Goal: Task Accomplishment & Management: Complete application form

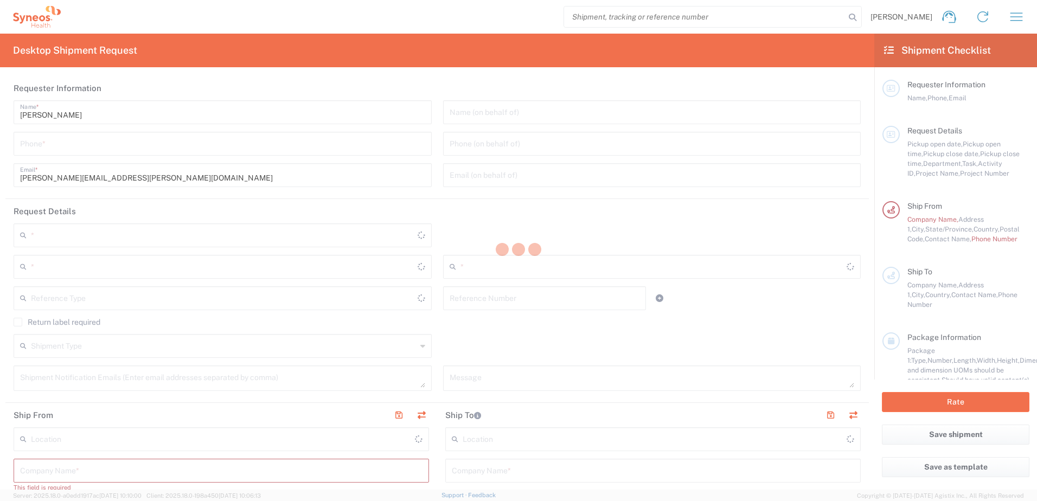
type input "3110"
type input "[US_STATE]"
type input "[GEOGRAPHIC_DATA]"
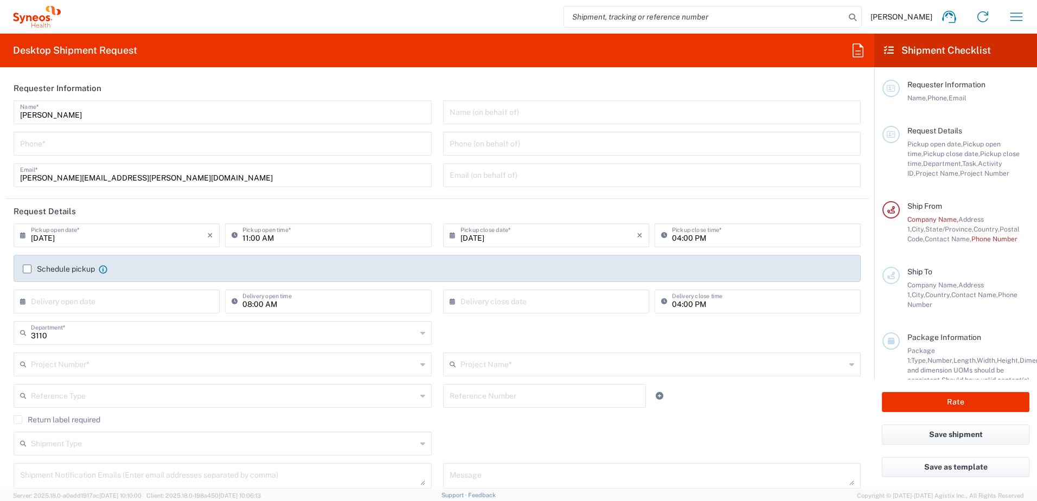
type input "Syneos Health, LLC-[GEOGRAPHIC_DATA] [GEOGRAPHIC_DATA] [GEOGRAPHIC_DATA]"
click at [158, 146] on input "tel" at bounding box center [222, 142] width 405 height 19
type input "5733036890"
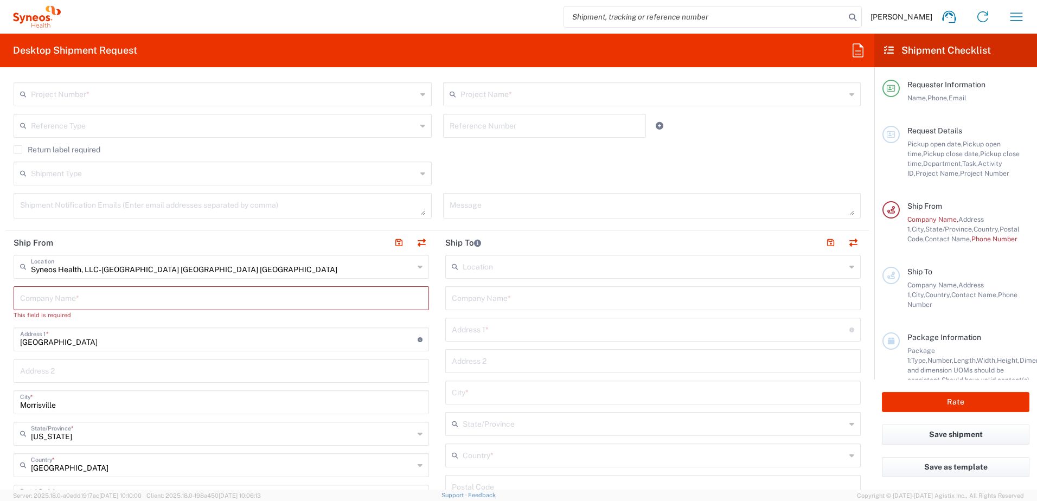
scroll to position [271, 0]
click at [165, 299] on input "text" at bounding box center [221, 296] width 402 height 19
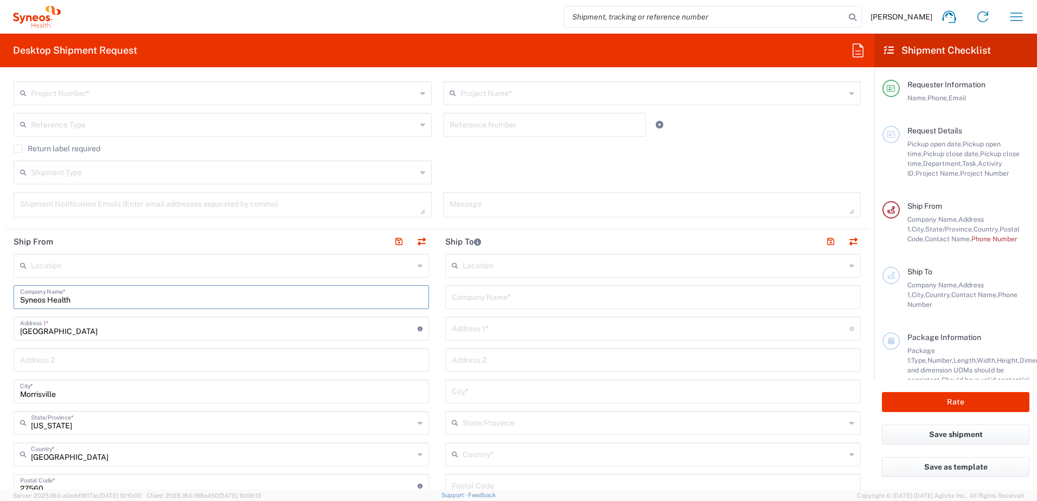
type input "Syneos Health"
click at [557, 262] on input "text" at bounding box center [654, 264] width 383 height 19
type input "g"
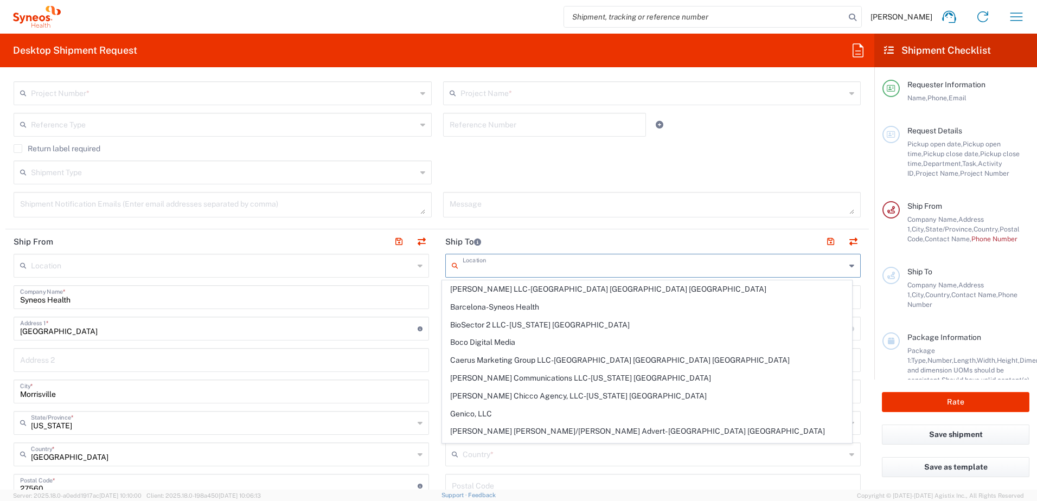
click at [565, 242] on header "Ship To" at bounding box center [653, 241] width 432 height 24
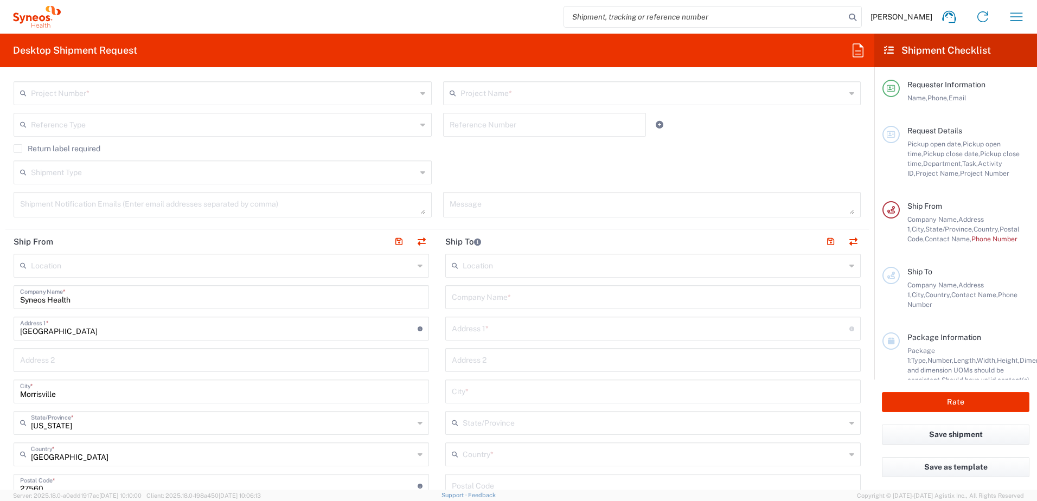
click at [553, 292] on input "text" at bounding box center [653, 296] width 402 height 19
type input "[PERSON_NAME]"
type input "267 Geremma Dr"
type input "Ballwin"
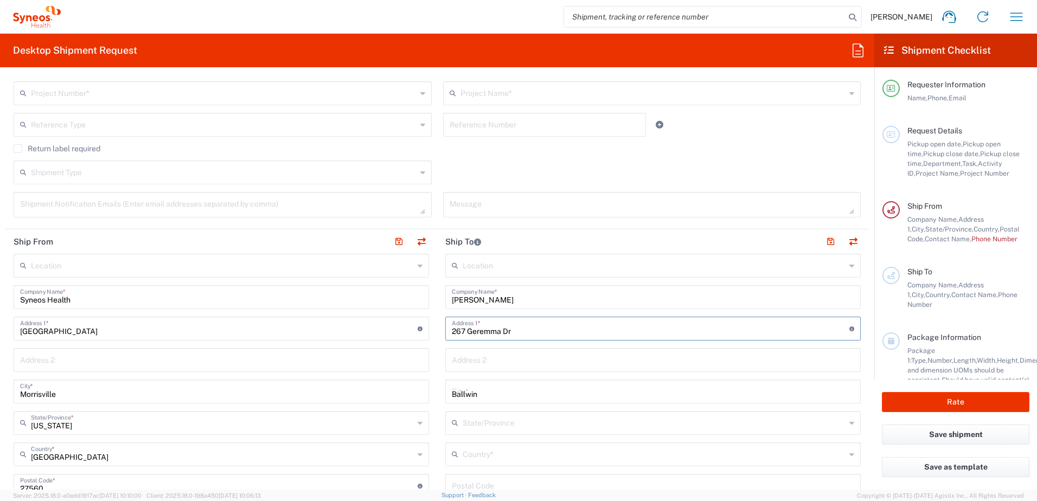
type input "[US_STATE]"
type input "[GEOGRAPHIC_DATA]"
type input "63011"
type input "5733036890"
click at [490, 362] on input "text" at bounding box center [653, 359] width 402 height 19
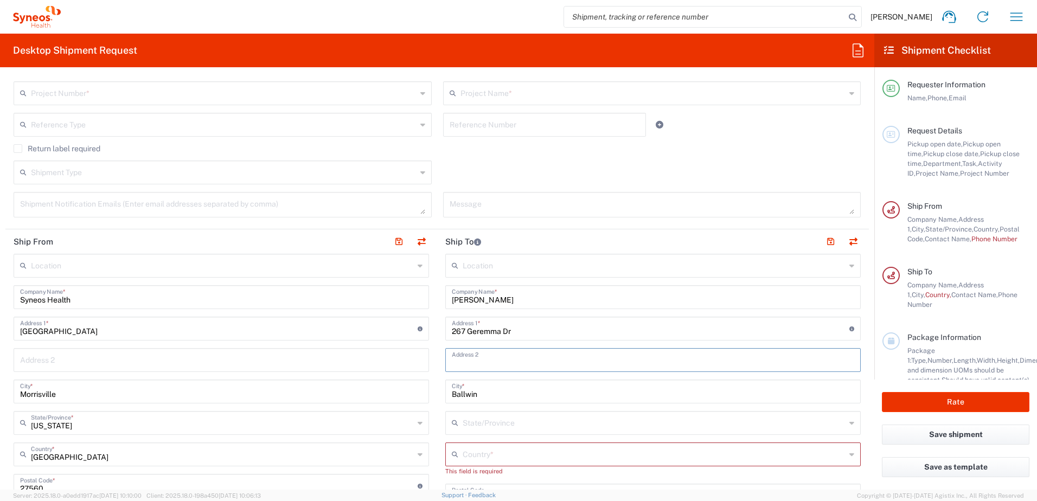
click at [381, 363] on input "text" at bounding box center [221, 359] width 402 height 19
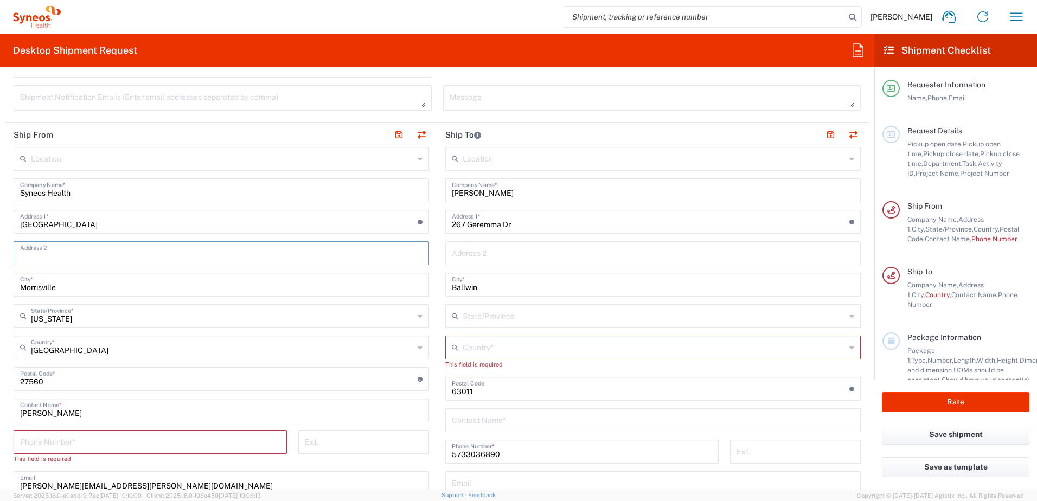
scroll to position [380, 0]
click at [514, 345] on input "text" at bounding box center [654, 345] width 383 height 19
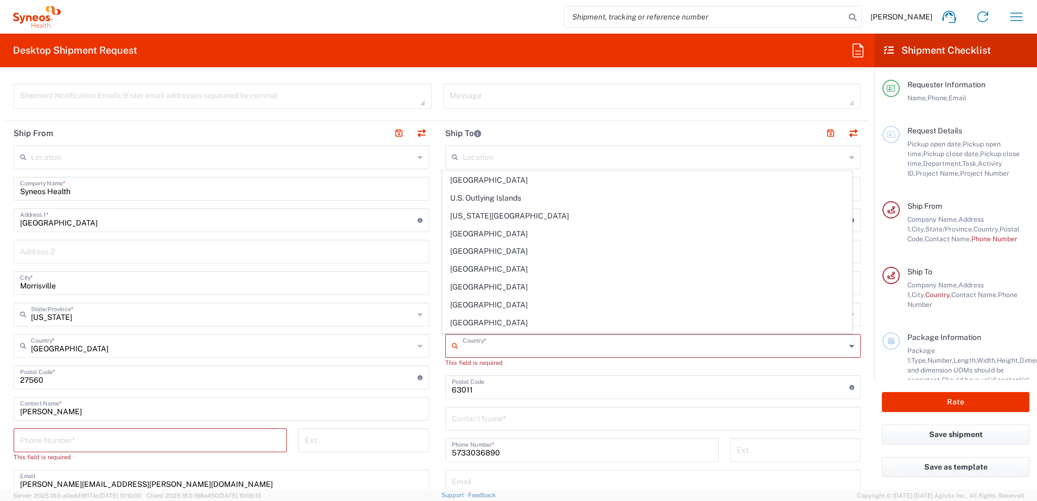
scroll to position [4121, 0]
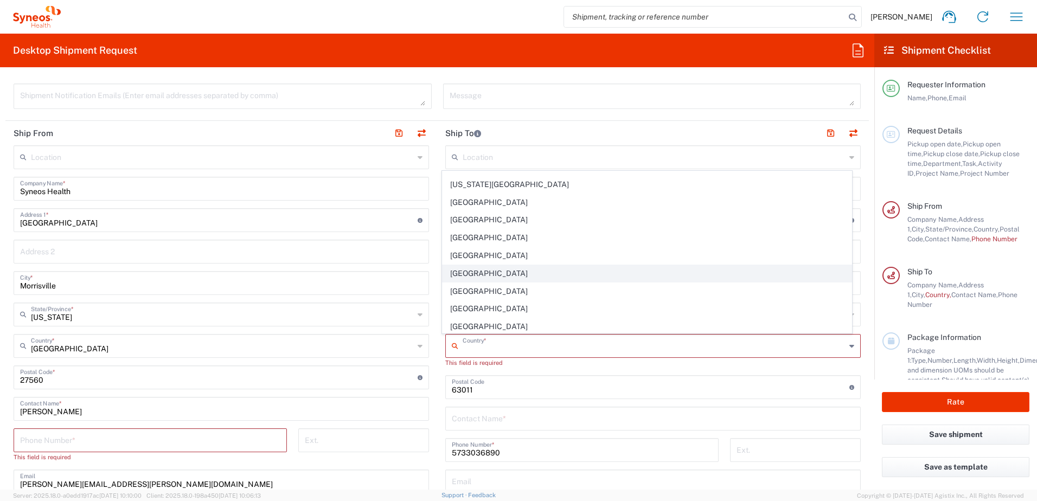
click at [543, 267] on span "[GEOGRAPHIC_DATA]" at bounding box center [646, 273] width 409 height 17
type input "[GEOGRAPHIC_DATA]"
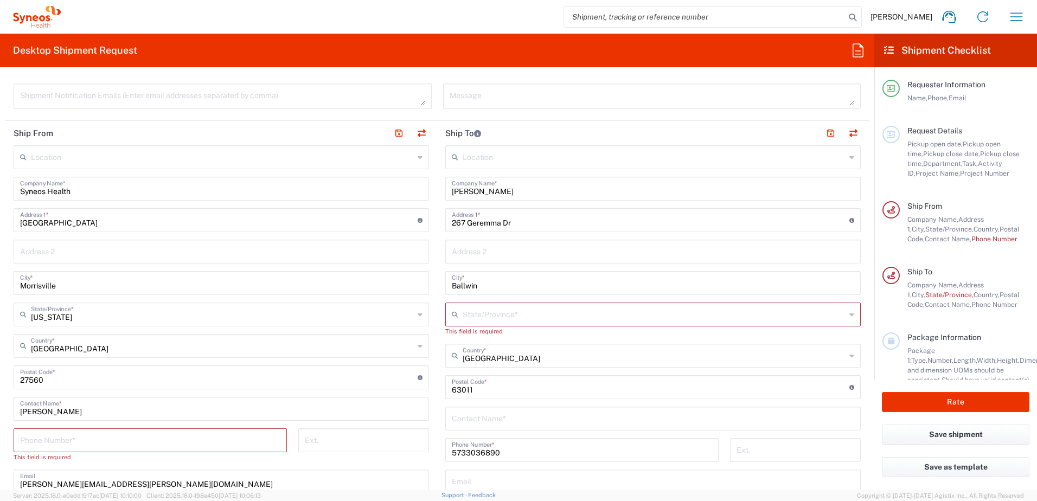
click at [536, 312] on input "text" at bounding box center [654, 313] width 383 height 19
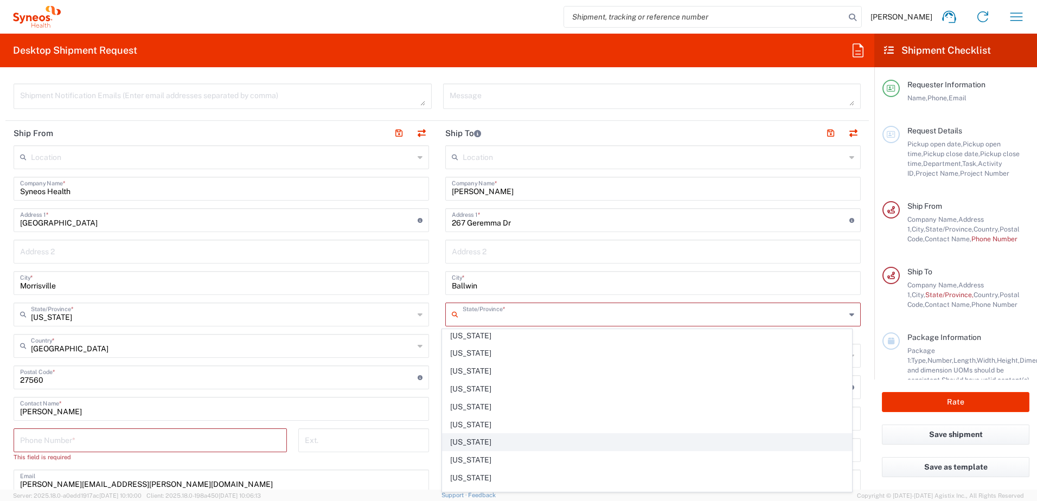
scroll to position [454, 0]
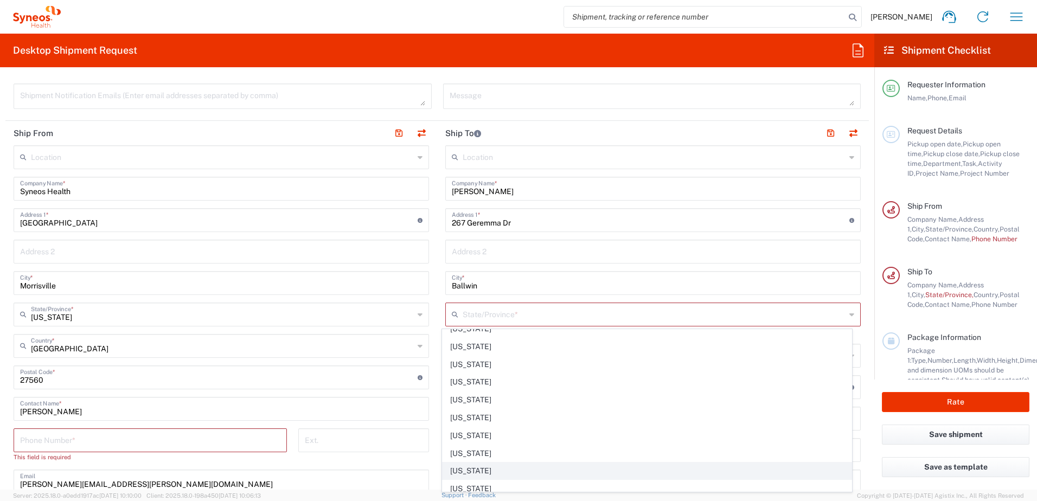
click at [621, 381] on span "[US_STATE]" at bounding box center [646, 382] width 409 height 17
type input "[US_STATE]"
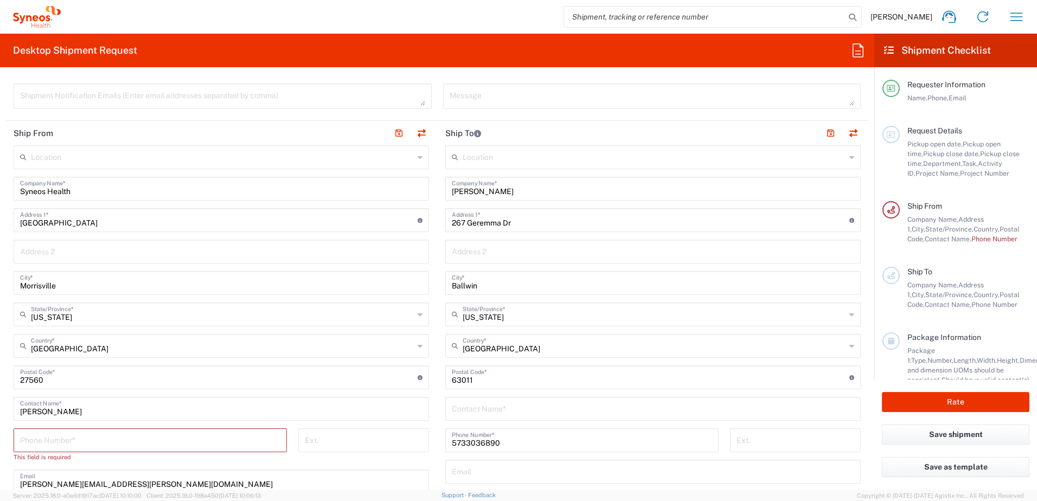
click at [428, 301] on main "Location [PERSON_NAME] LLC-[GEOGRAPHIC_DATA] [GEOGRAPHIC_DATA] [GEOGRAPHIC_DATA…" at bounding box center [221, 377] width 432 height 465
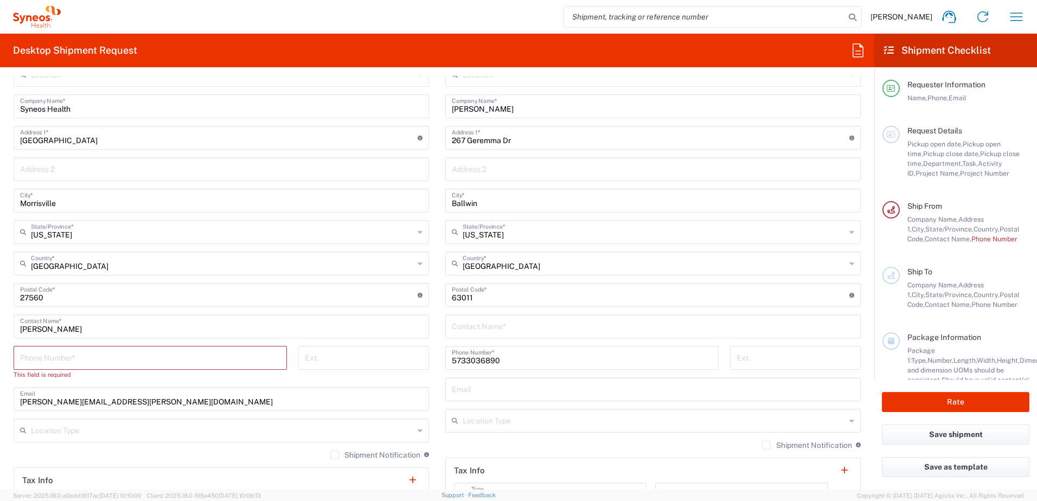
scroll to position [596, 0]
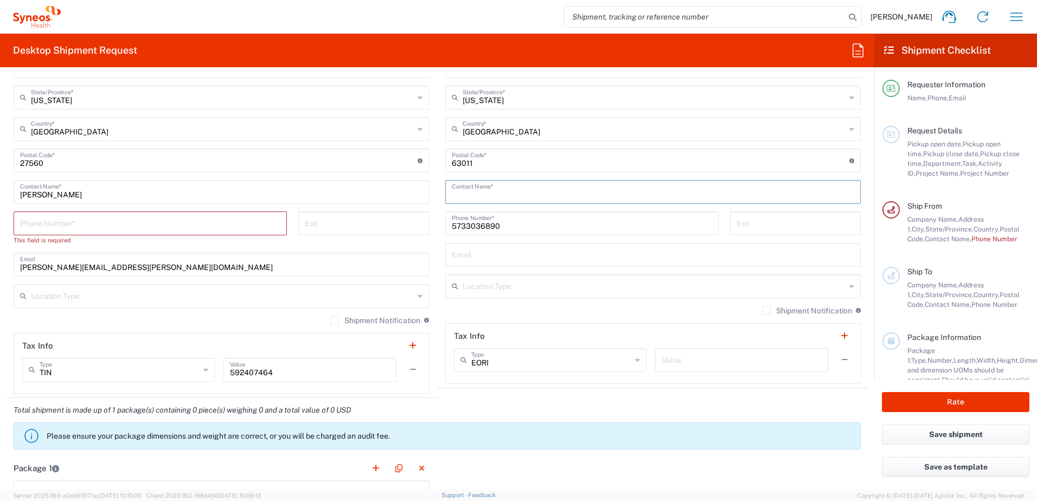
click at [510, 186] on input "text" at bounding box center [653, 191] width 402 height 19
click at [531, 196] on input "[PERSON_NAME]" at bounding box center [653, 191] width 402 height 19
type input "[PERSON_NAME]"
click at [209, 231] on input "tel" at bounding box center [150, 222] width 260 height 19
type input "5733036890"
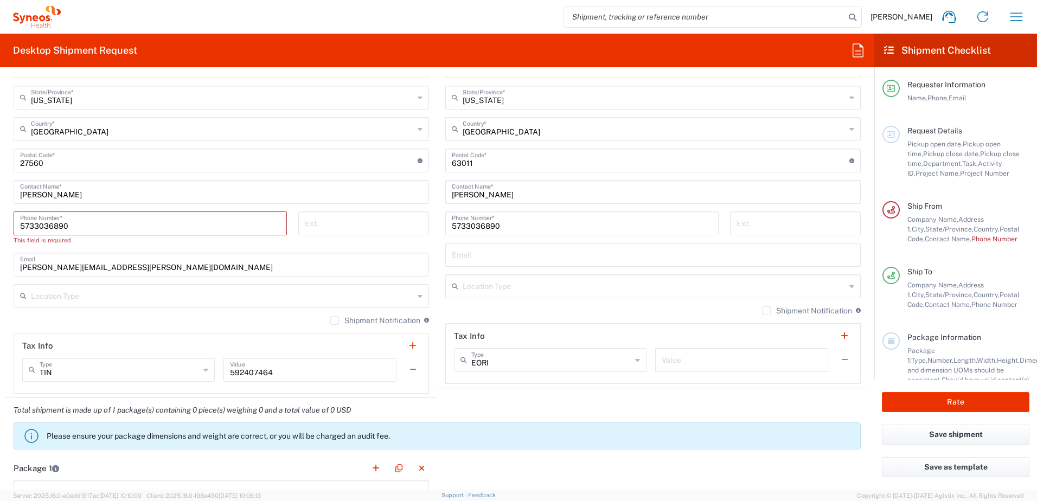
type input "[PERSON_NAME][EMAIL_ADDRESS][PERSON_NAME][DOMAIN_NAME]"
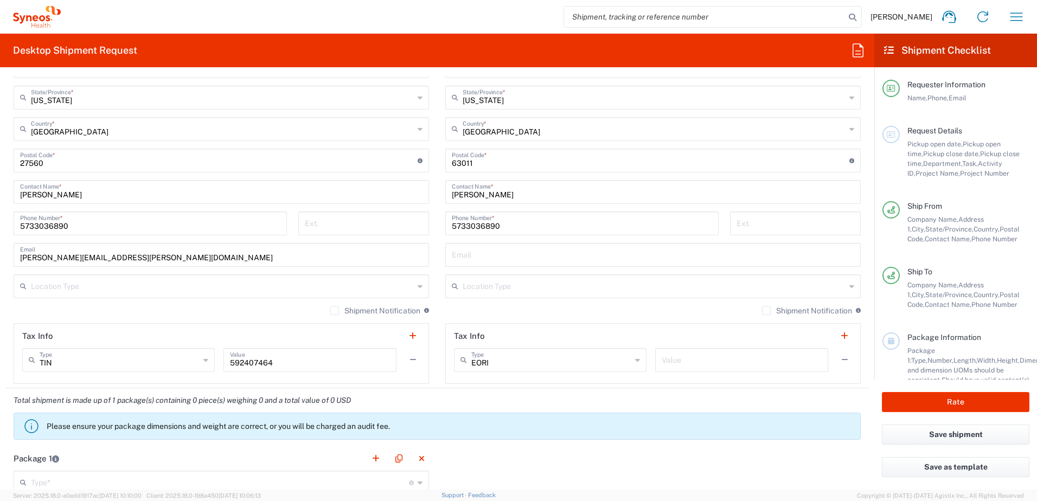
click at [204, 319] on div "Shipment Notification If checked, a shipment notification email will be sent to…" at bounding box center [221, 314] width 415 height 17
click at [522, 298] on div "Location [PERSON_NAME] LLC-[GEOGRAPHIC_DATA] [GEOGRAPHIC_DATA] [GEOGRAPHIC_DATA…" at bounding box center [652, 155] width 415 height 455
click at [523, 287] on input "text" at bounding box center [654, 285] width 383 height 19
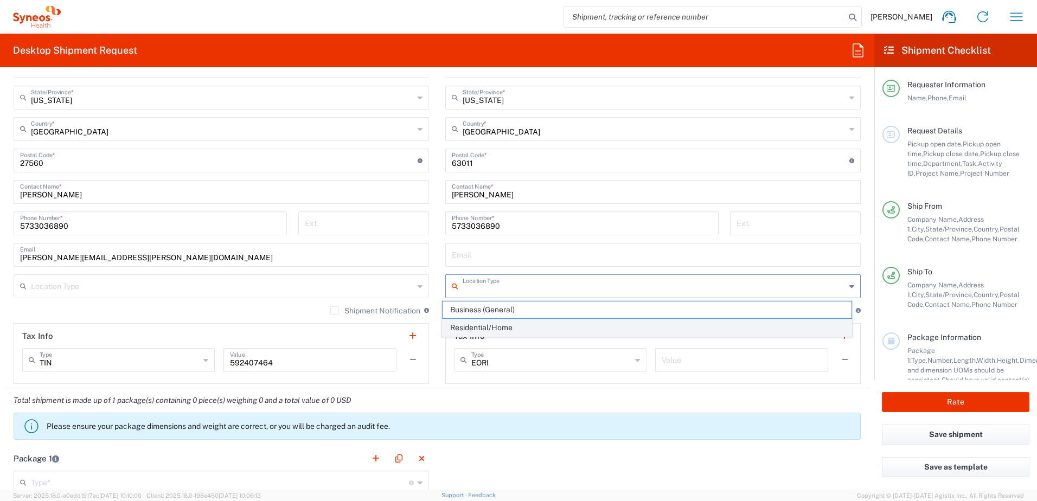
click at [507, 325] on span "Residential/Home" at bounding box center [646, 327] width 409 height 17
type input "Residential/Home"
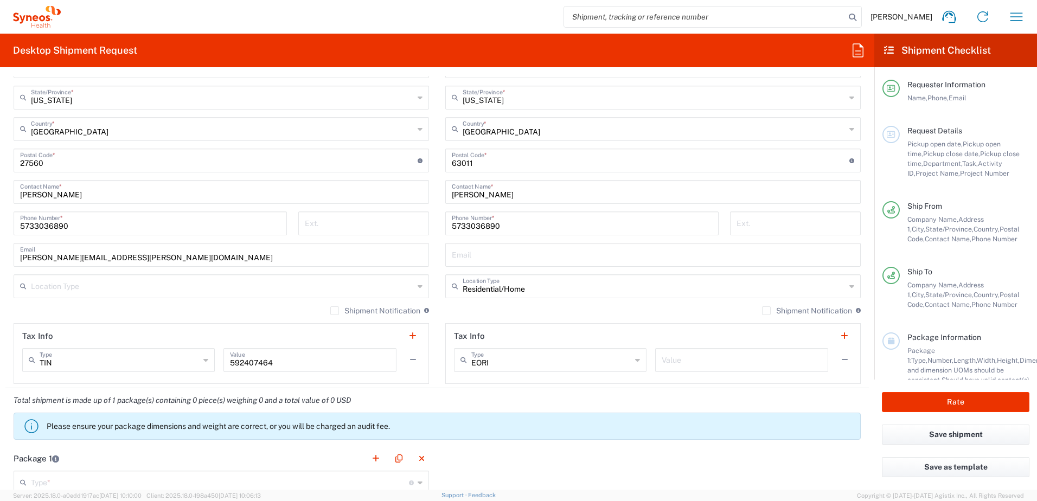
click at [510, 315] on div "Shipment Notification If checked, a shipment notification email will be sent to…" at bounding box center [652, 314] width 415 height 17
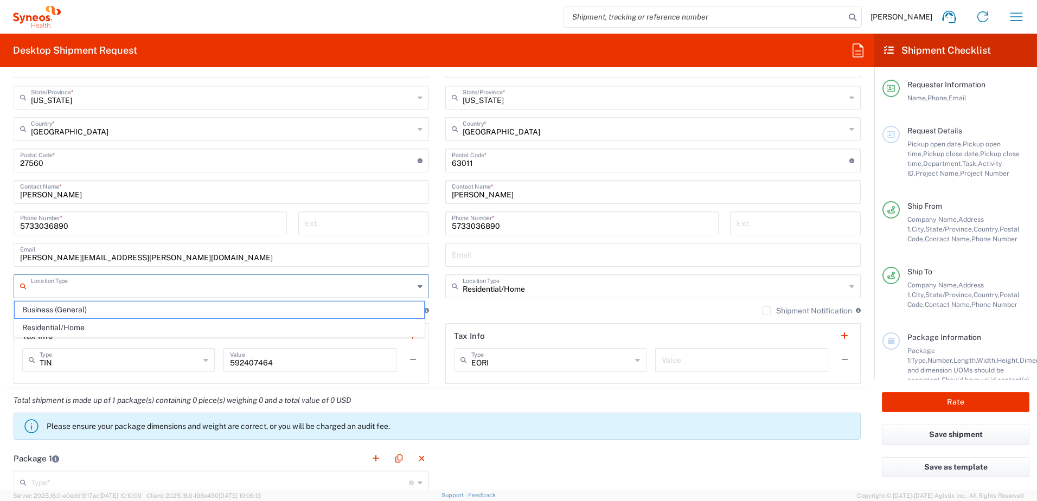
click at [170, 292] on input "text" at bounding box center [222, 285] width 383 height 19
click at [172, 312] on span "Business (General)" at bounding box center [219, 309] width 409 height 17
type input "Business (General)"
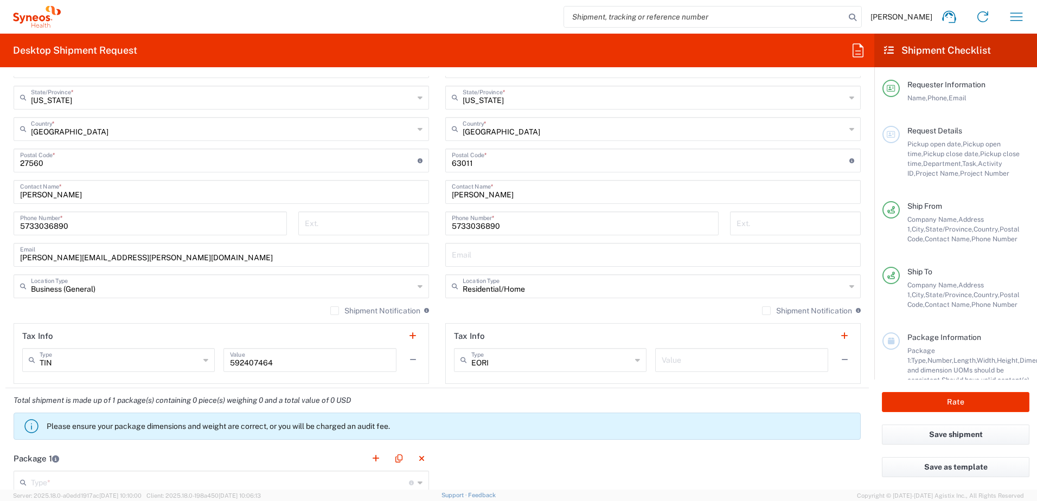
click at [204, 305] on div "Location [PERSON_NAME] LLC-[GEOGRAPHIC_DATA] [GEOGRAPHIC_DATA] [GEOGRAPHIC_DATA…" at bounding box center [221, 155] width 415 height 455
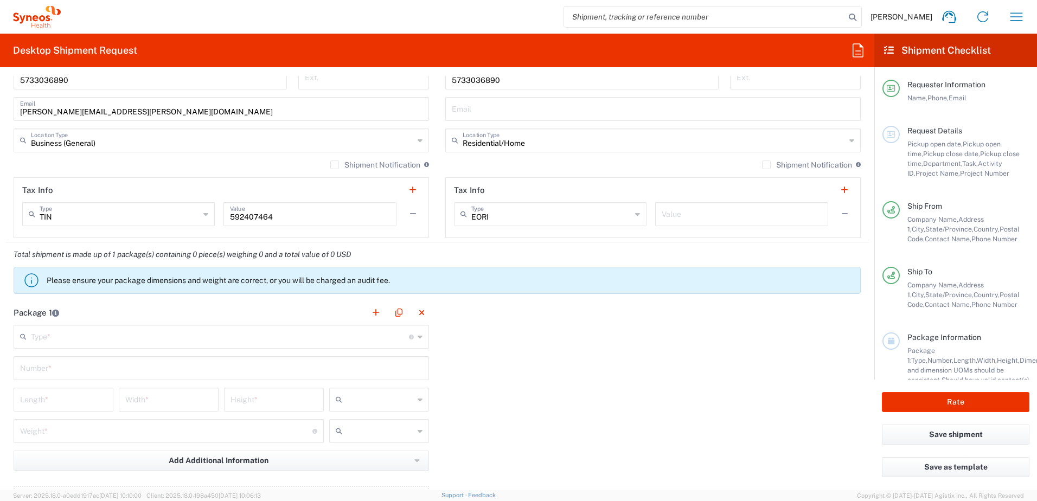
scroll to position [759, 0]
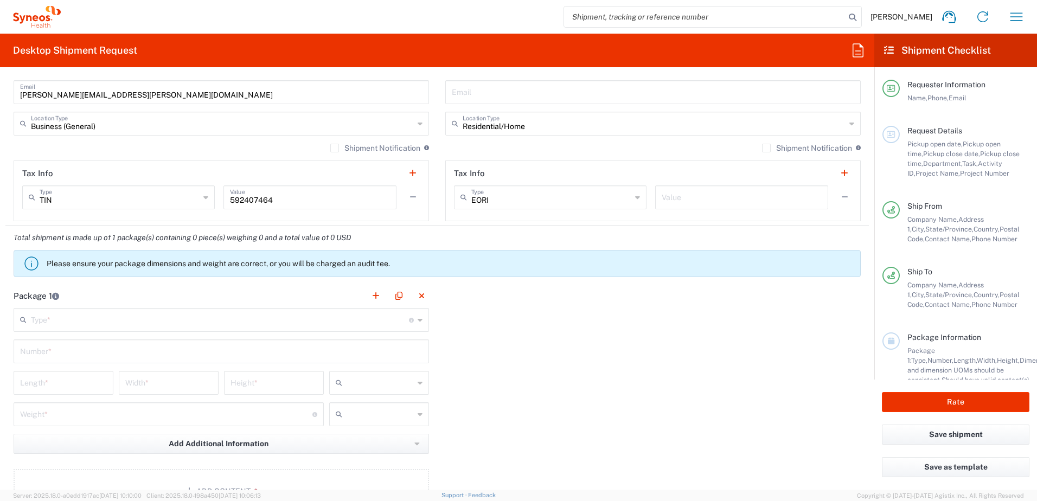
click at [122, 320] on input "text" at bounding box center [220, 319] width 378 height 19
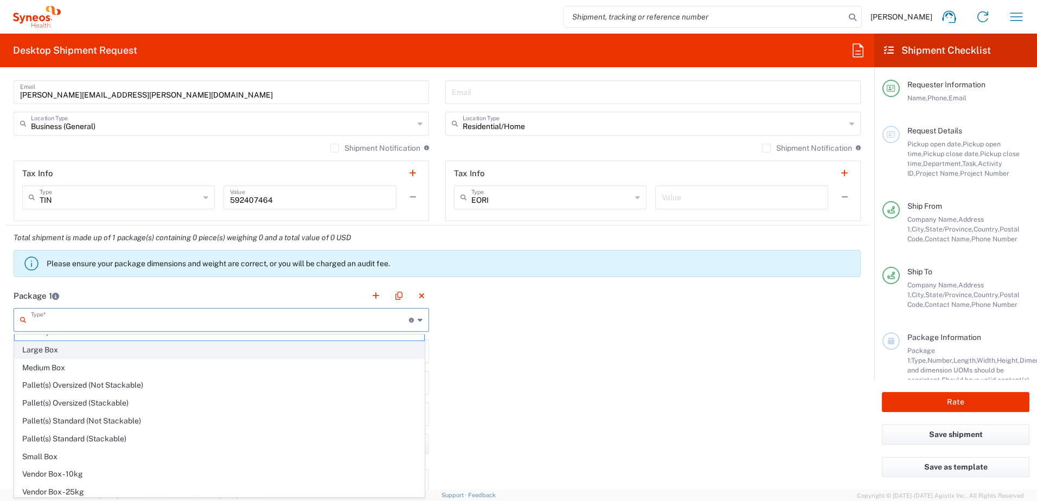
scroll to position [0, 0]
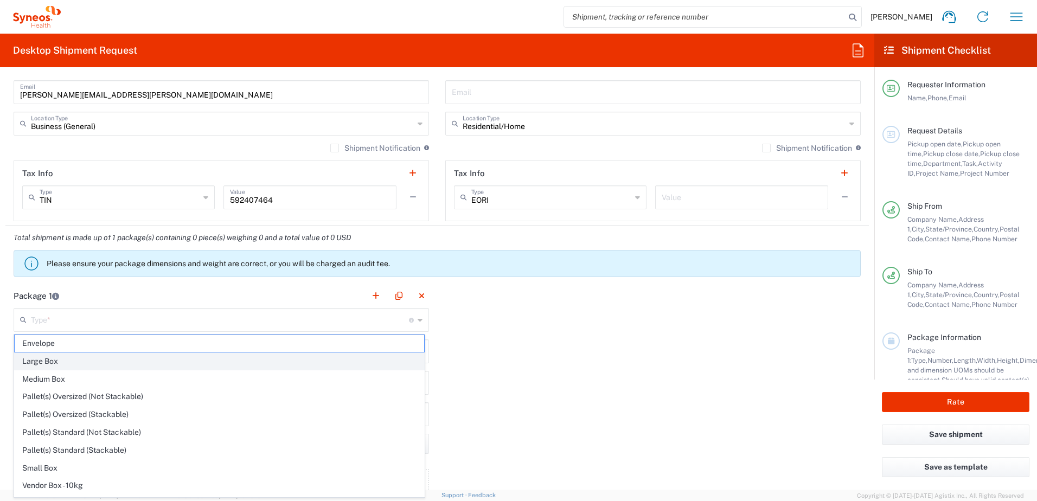
click at [104, 362] on span "Large Box" at bounding box center [219, 361] width 409 height 17
type input "Large Box"
type input "17.5"
type input "12.5"
type input "3"
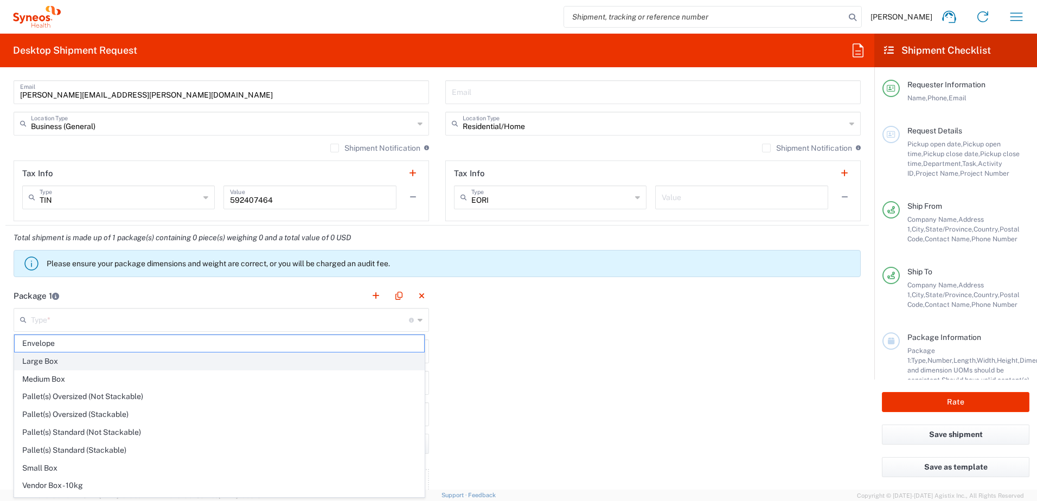
type input "in"
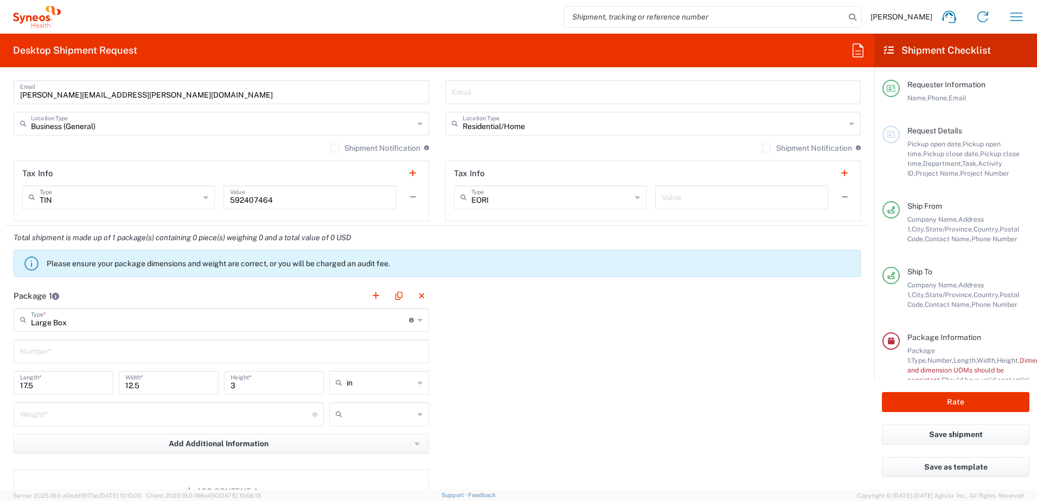
click at [481, 339] on div "Package 1 Large Box Type * Material used to package goods Envelope Large Box Me…" at bounding box center [436, 403] width 863 height 238
click at [147, 348] on input "text" at bounding box center [221, 350] width 402 height 19
type input "1"
click at [590, 339] on div "Package 1 Large Box Type * Material used to package goods Envelope Large Box Me…" at bounding box center [436, 403] width 863 height 238
click at [252, 415] on input "number" at bounding box center [166, 413] width 292 height 19
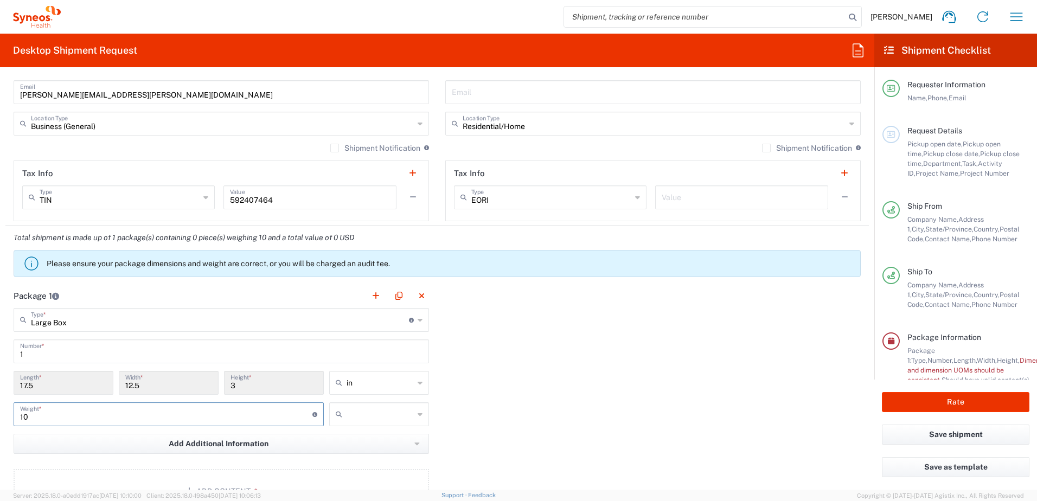
type input "10"
click at [361, 419] on input "text" at bounding box center [379, 414] width 67 height 17
click at [354, 453] on span "lbs" at bounding box center [375, 455] width 97 height 17
type input "lbs"
click at [498, 413] on div "Package 1 Large Box Type * Material used to package goods Envelope Large Box Me…" at bounding box center [436, 403] width 863 height 238
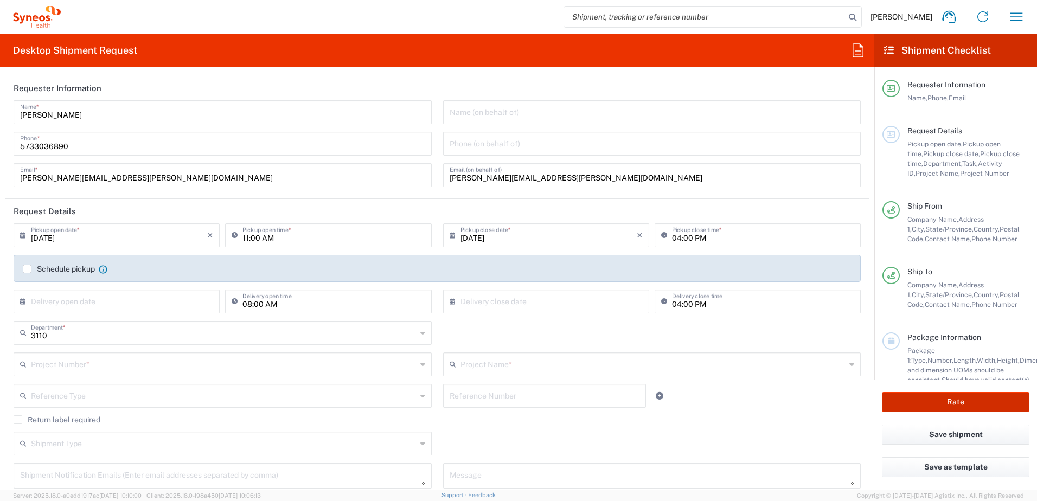
click at [956, 401] on button "Rate" at bounding box center [955, 402] width 147 height 20
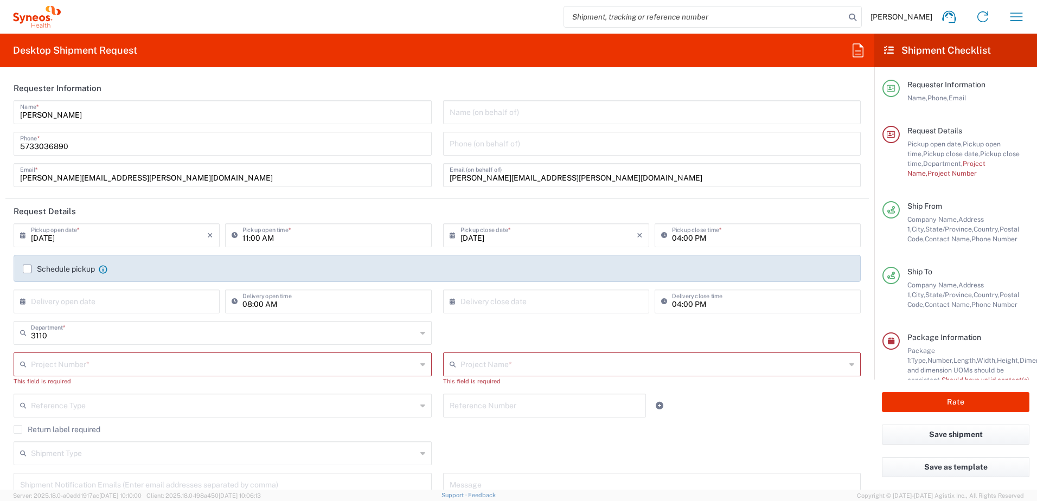
click at [297, 363] on input "text" at bounding box center [224, 363] width 386 height 19
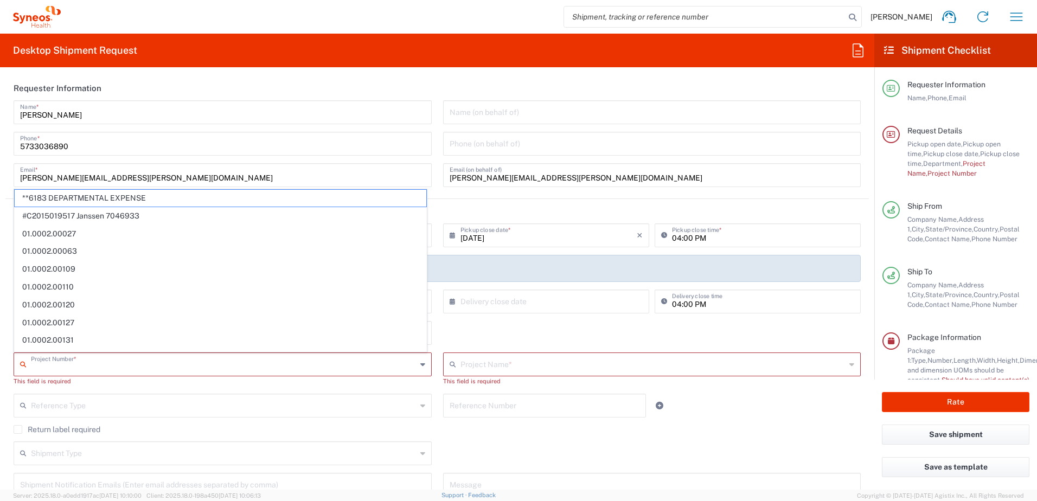
click at [729, 415] on div "Reference Type Account Type Activity ID Airline Appointment Number ASN Batch Re…" at bounding box center [437, 409] width 858 height 31
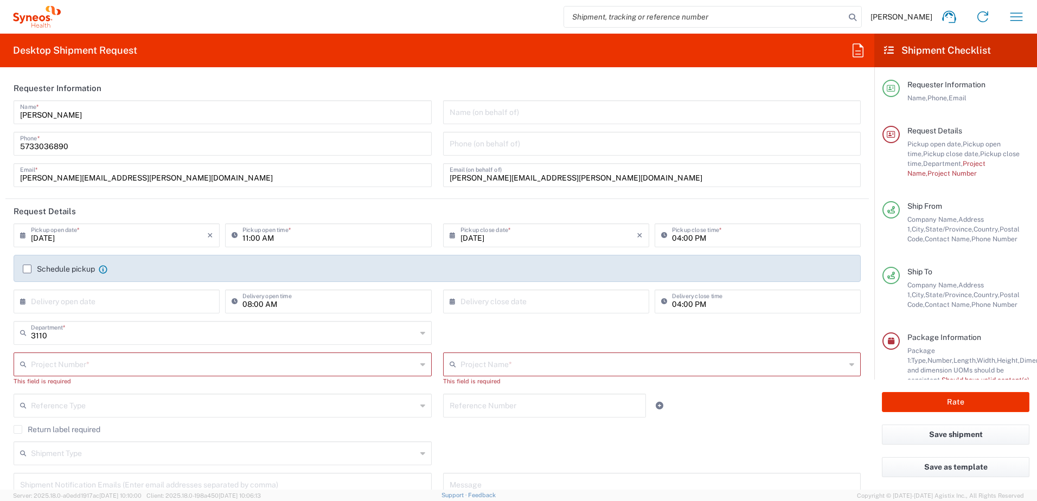
click at [169, 361] on input "text" at bounding box center [224, 363] width 386 height 19
click at [165, 345] on span "3110 DEPARTMENTAL EXPENSE" at bounding box center [221, 343] width 412 height 17
type input "3110 DEPARTMENTAL EXPENSE"
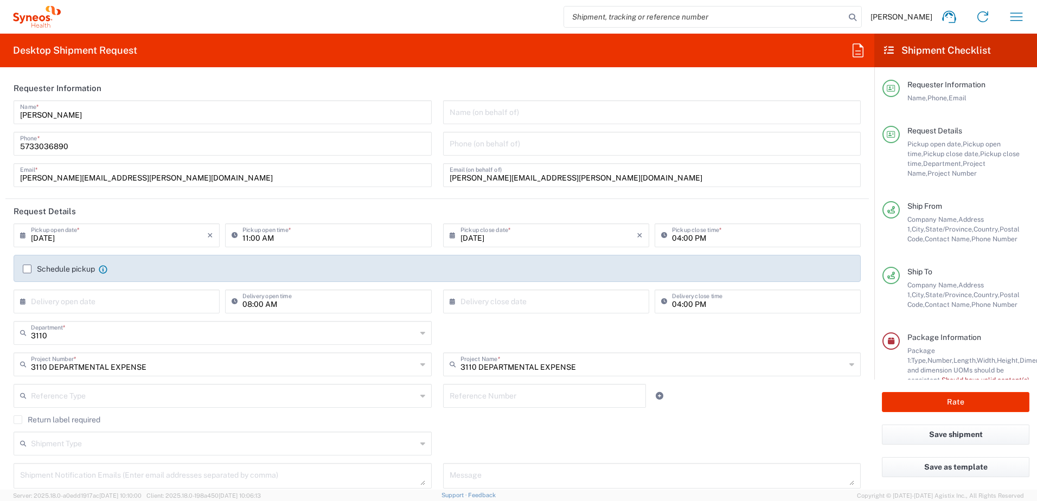
click at [709, 423] on agx-checkbox-control "Return label required" at bounding box center [437, 419] width 847 height 9
click at [935, 406] on button "Rate" at bounding box center [955, 402] width 147 height 20
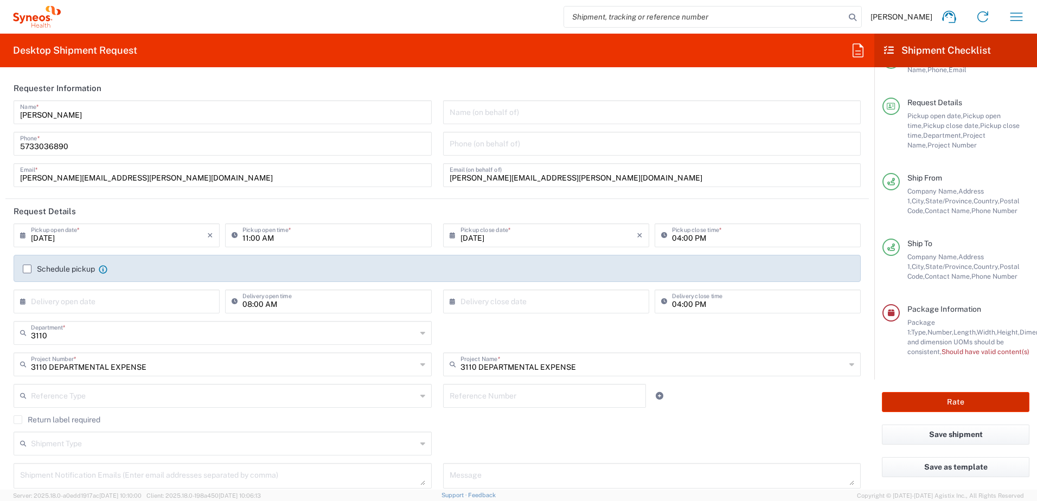
scroll to position [38, 0]
type input "3110 DEPARTMENTAL EXPENSE"
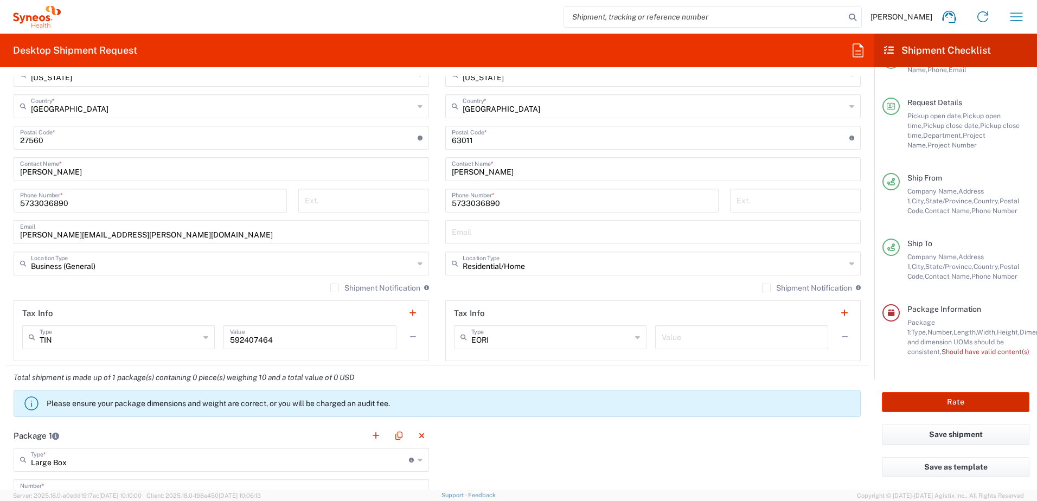
scroll to position [922, 0]
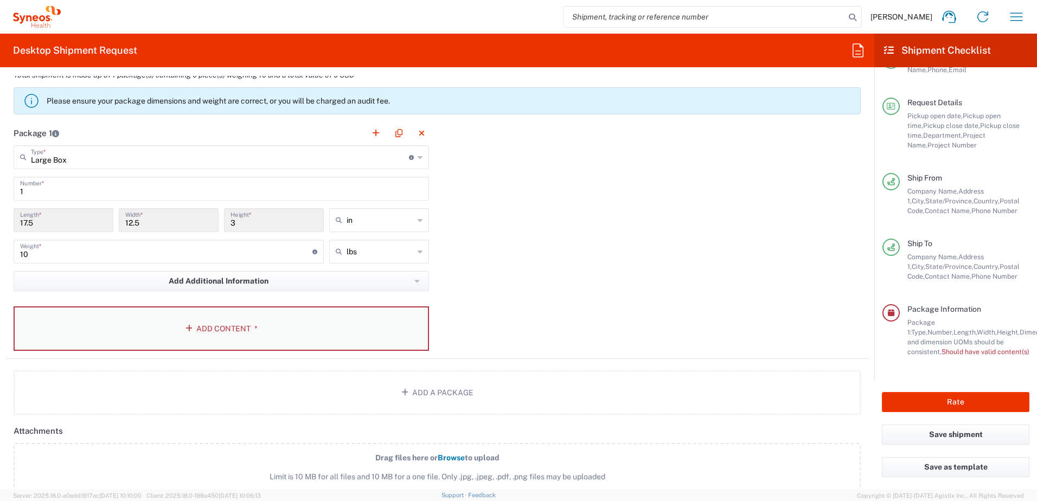
click at [229, 328] on button "Add Content *" at bounding box center [221, 328] width 415 height 44
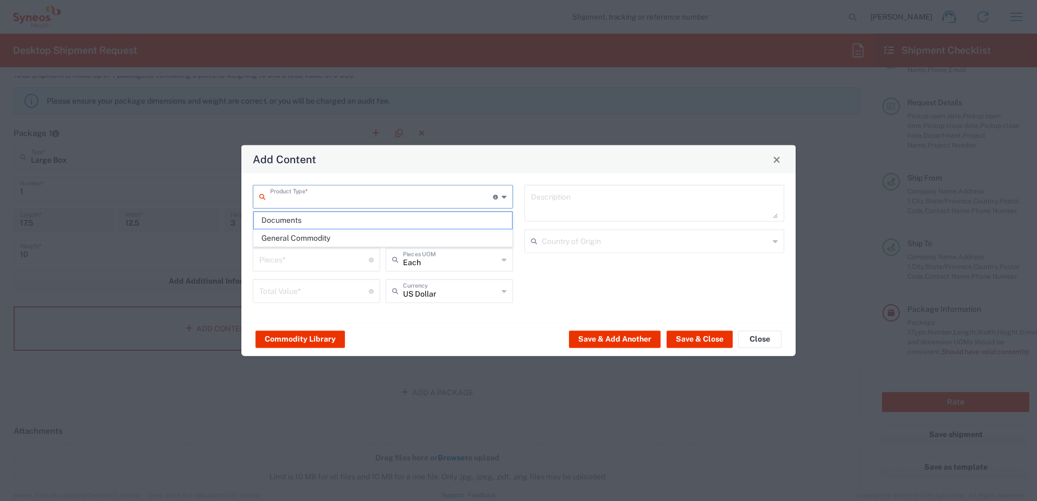
click at [425, 195] on input "text" at bounding box center [381, 196] width 223 height 19
click at [396, 236] on span "General Commodity" at bounding box center [383, 238] width 258 height 17
type input "General Commodity"
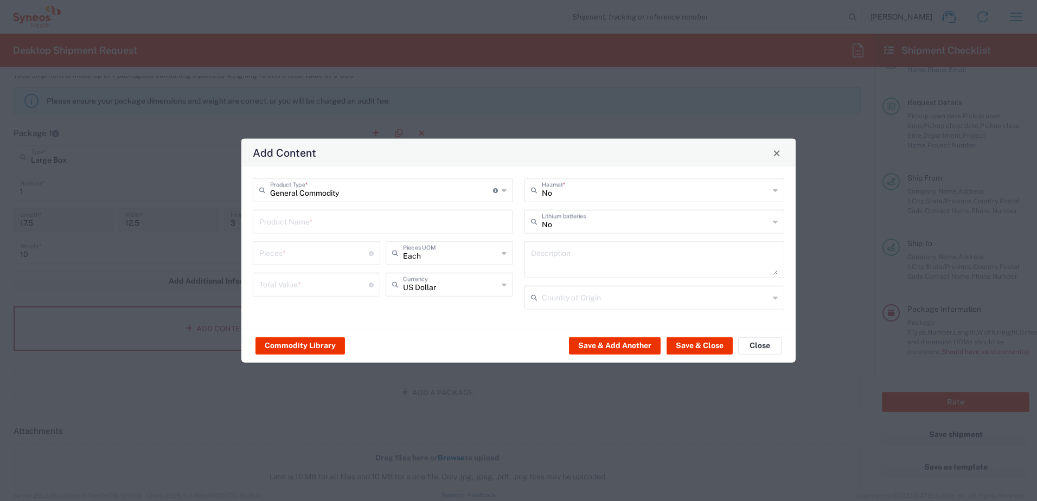
click at [392, 227] on input "text" at bounding box center [382, 220] width 247 height 19
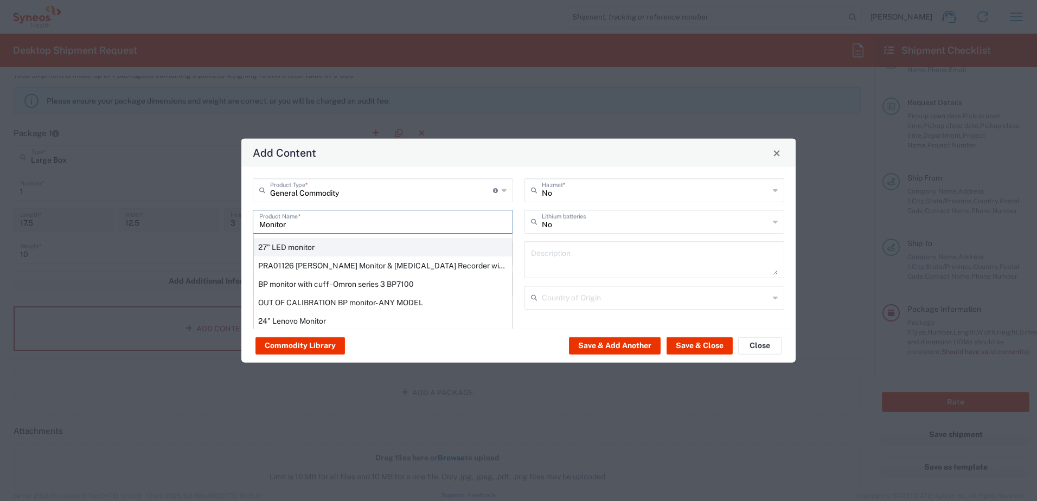
click at [352, 240] on div "27" LED monitor" at bounding box center [383, 247] width 258 height 18
type input "27" LED monitor"
type input "1"
type textarea "27" LED monitor"
type input "[GEOGRAPHIC_DATA]"
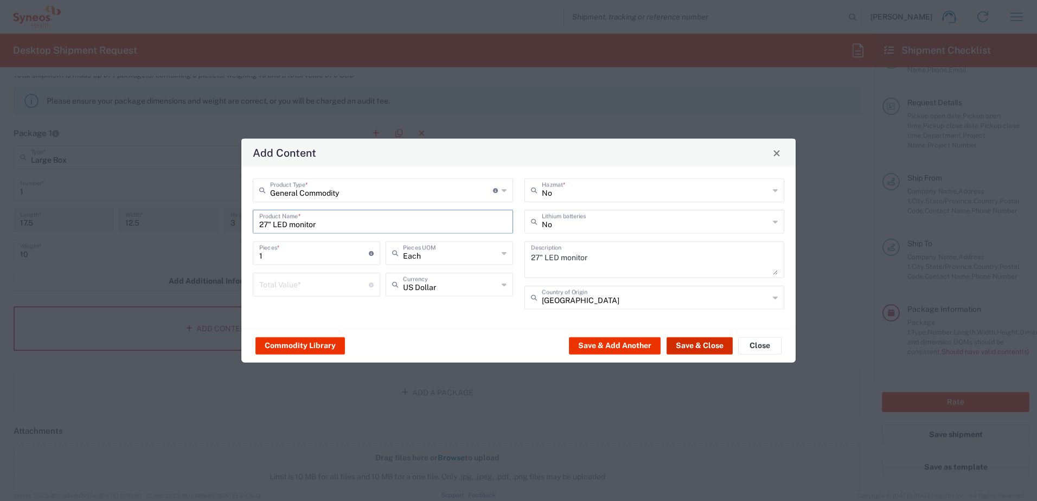
click at [694, 347] on button "Save & Close" at bounding box center [699, 345] width 66 height 17
click at [280, 289] on input "number" at bounding box center [314, 283] width 110 height 19
type input "200"
click at [494, 317] on div "General Commodity Product Type * Document: Paper document generated internally …" at bounding box center [518, 248] width 554 height 162
click at [717, 349] on button "Save & Close" at bounding box center [699, 345] width 66 height 17
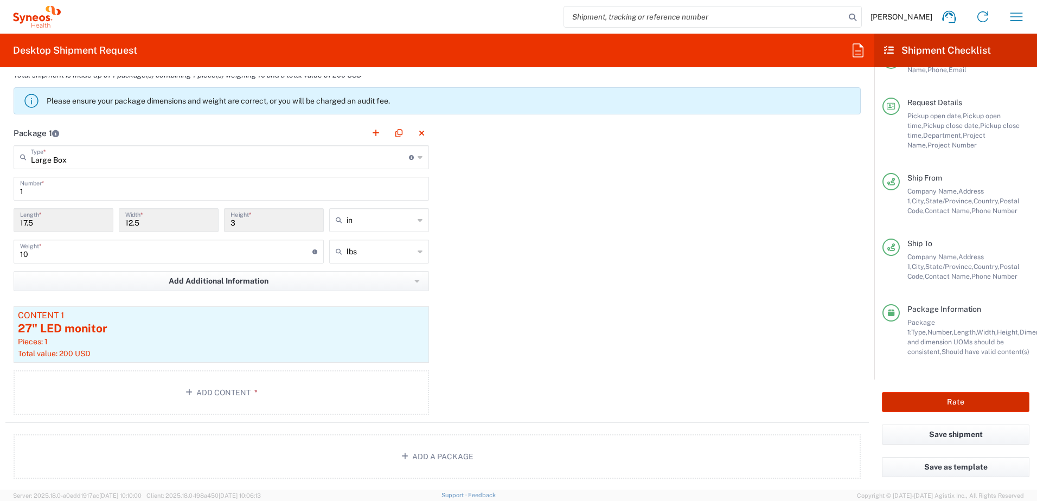
click at [932, 400] on button "Rate" at bounding box center [955, 402] width 147 height 20
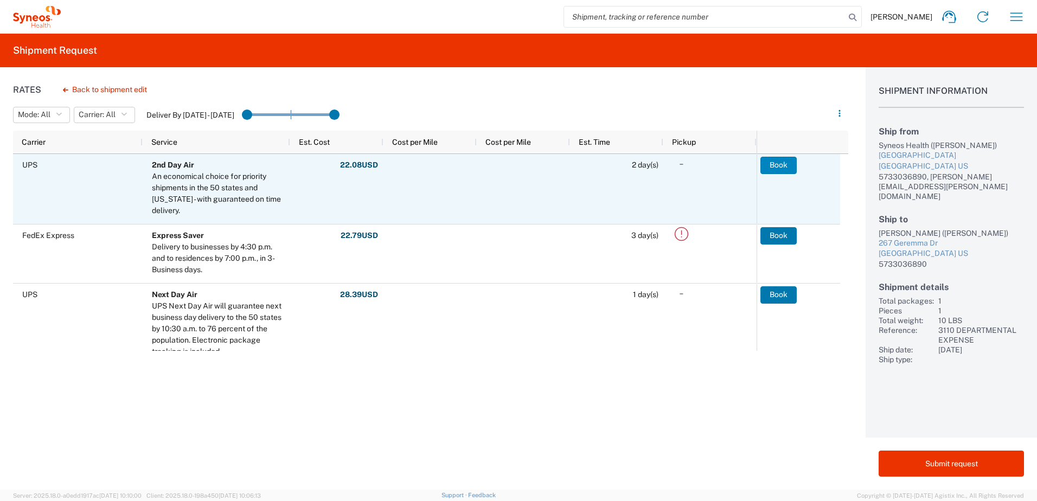
click at [785, 161] on button "Book" at bounding box center [778, 165] width 36 height 17
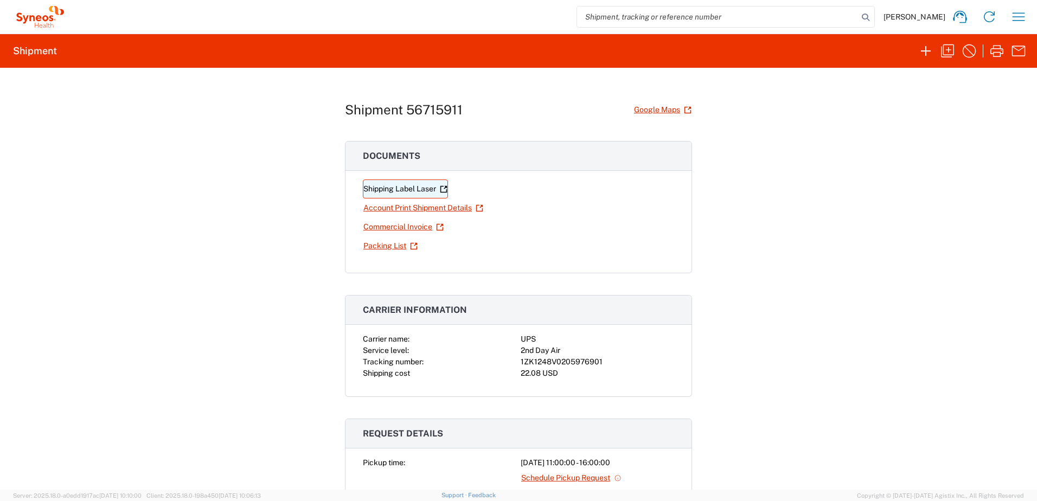
click at [443, 190] on icon at bounding box center [444, 189] width 8 height 8
